Goal: Find specific page/section: Find specific page/section

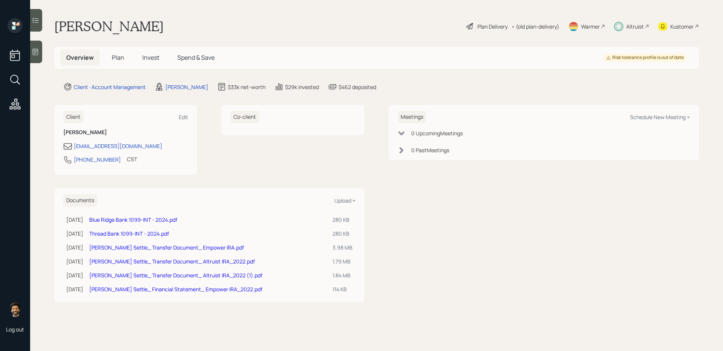
click at [625, 30] on div "Altruist" at bounding box center [631, 26] width 35 height 17
click at [628, 24] on div "Altruist" at bounding box center [635, 27] width 18 height 8
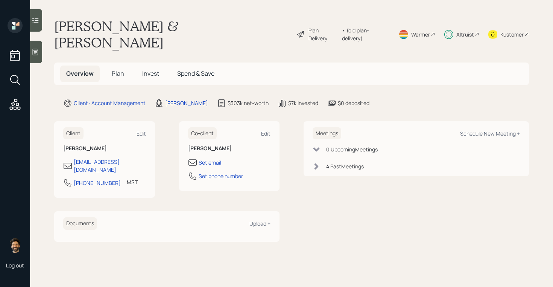
click at [462, 30] on div "Altruist" at bounding box center [465, 34] width 18 height 8
